Goal: Information Seeking & Learning: Find specific fact

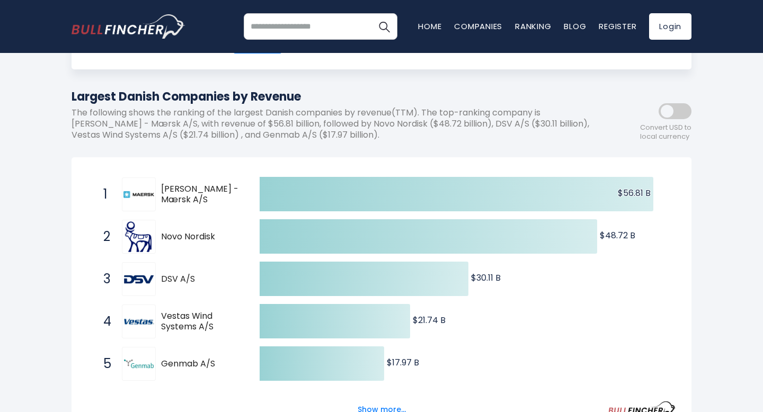
scroll to position [116, 0]
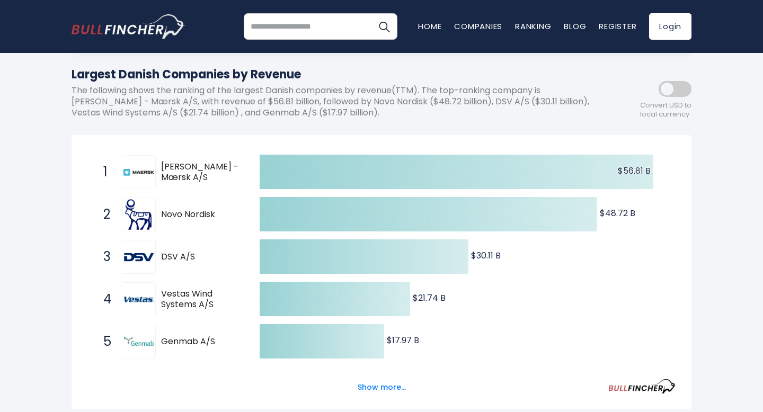
drag, startPoint x: 161, startPoint y: 163, endPoint x: 184, endPoint y: 179, distance: 28.1
click at [184, 179] on span "[PERSON_NAME] - Mærsk A/S" at bounding box center [201, 173] width 80 height 22
drag, startPoint x: 160, startPoint y: 163, endPoint x: 193, endPoint y: 174, distance: 35.0
click at [192, 174] on div "1 [PERSON_NAME] - Mærsk A/S [DOMAIN_NAME]" at bounding box center [169, 172] width 143 height 34
drag, startPoint x: 548, startPoint y: 86, endPoint x: 124, endPoint y: 105, distance: 424.4
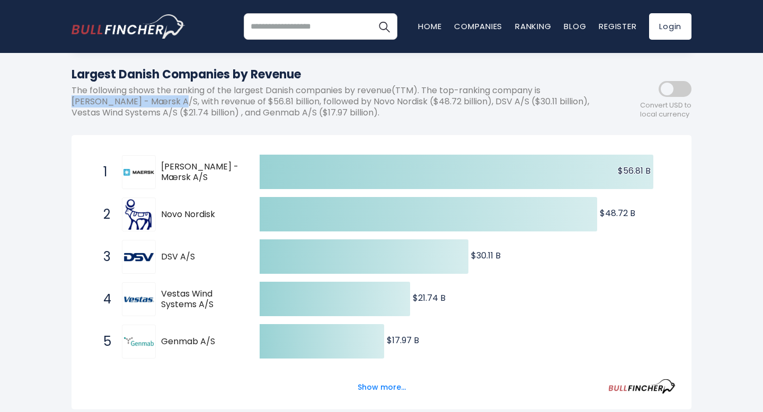
click at [124, 105] on p "The following shows the ranking of the largest Danish companies by revenue(TTM)…" at bounding box center [334, 101] width 525 height 33
copy p "[PERSON_NAME] - Mærsk A/S"
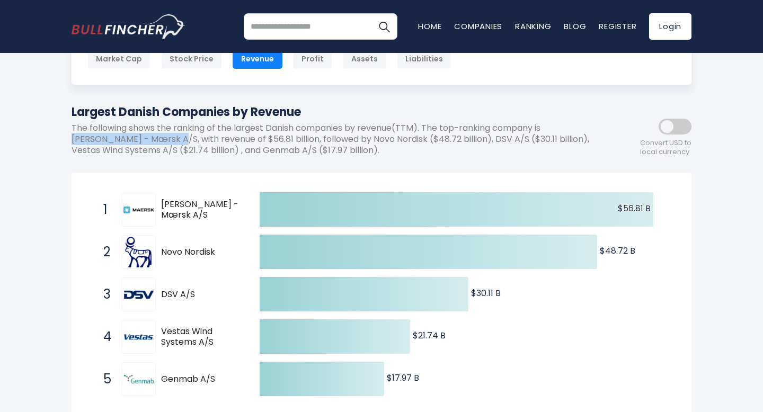
scroll to position [72, 0]
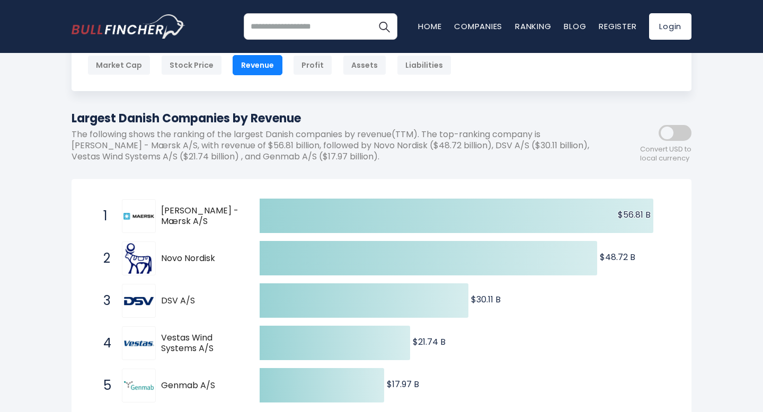
click at [223, 152] on p "The following shows the ranking of the largest Danish companies by revenue(TTM)…" at bounding box center [334, 145] width 525 height 33
drag, startPoint x: 303, startPoint y: 145, endPoint x: 357, endPoint y: 148, distance: 53.6
click at [357, 148] on p "The following shows the ranking of the largest Danish companies by revenue(TTM)…" at bounding box center [334, 145] width 525 height 33
copy p "Novo Nordisk"
drag, startPoint x: 426, startPoint y: 145, endPoint x: 459, endPoint y: 146, distance: 32.9
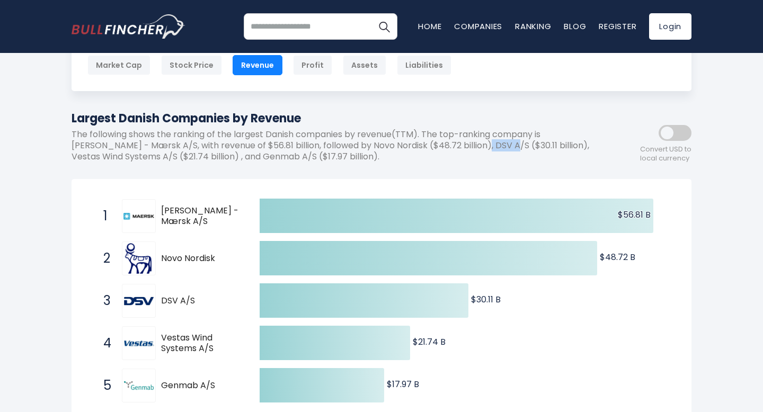
click at [459, 146] on p "The following shows the ranking of the largest Danish companies by revenue(TTM)…" at bounding box center [334, 145] width 525 height 33
copy p "DSV A/S"
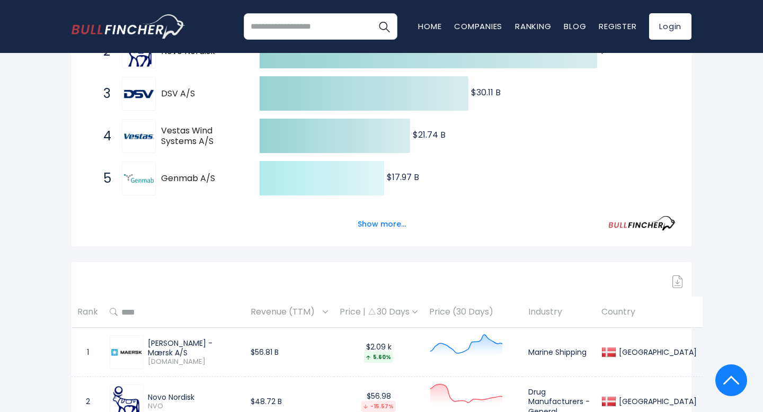
scroll to position [281, 0]
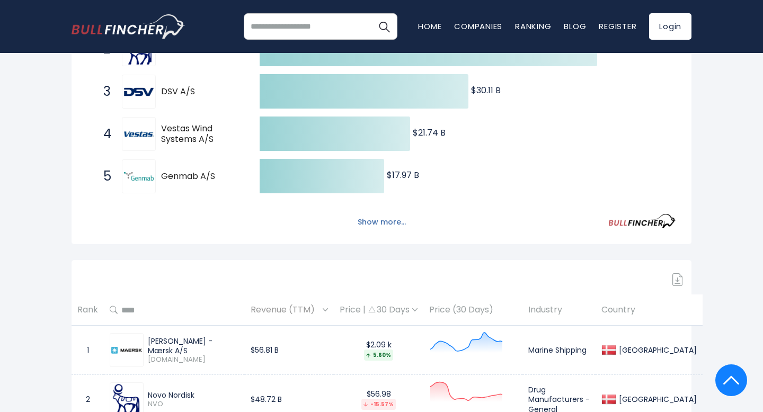
click at [369, 220] on button "Show more..." at bounding box center [381, 222] width 61 height 17
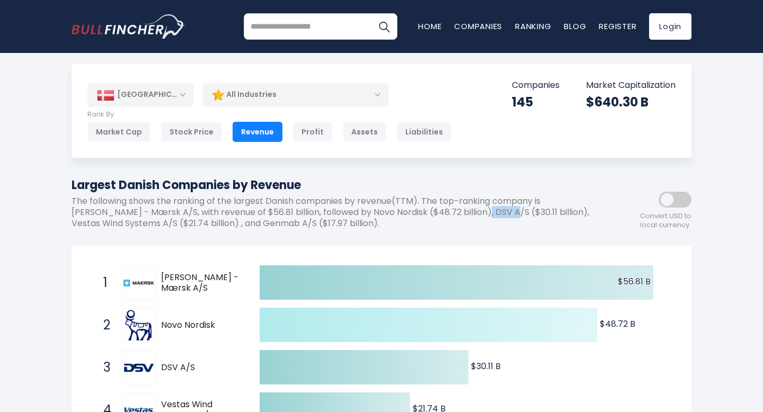
scroll to position [0, 0]
